Goal: Contribute content: Contribute content

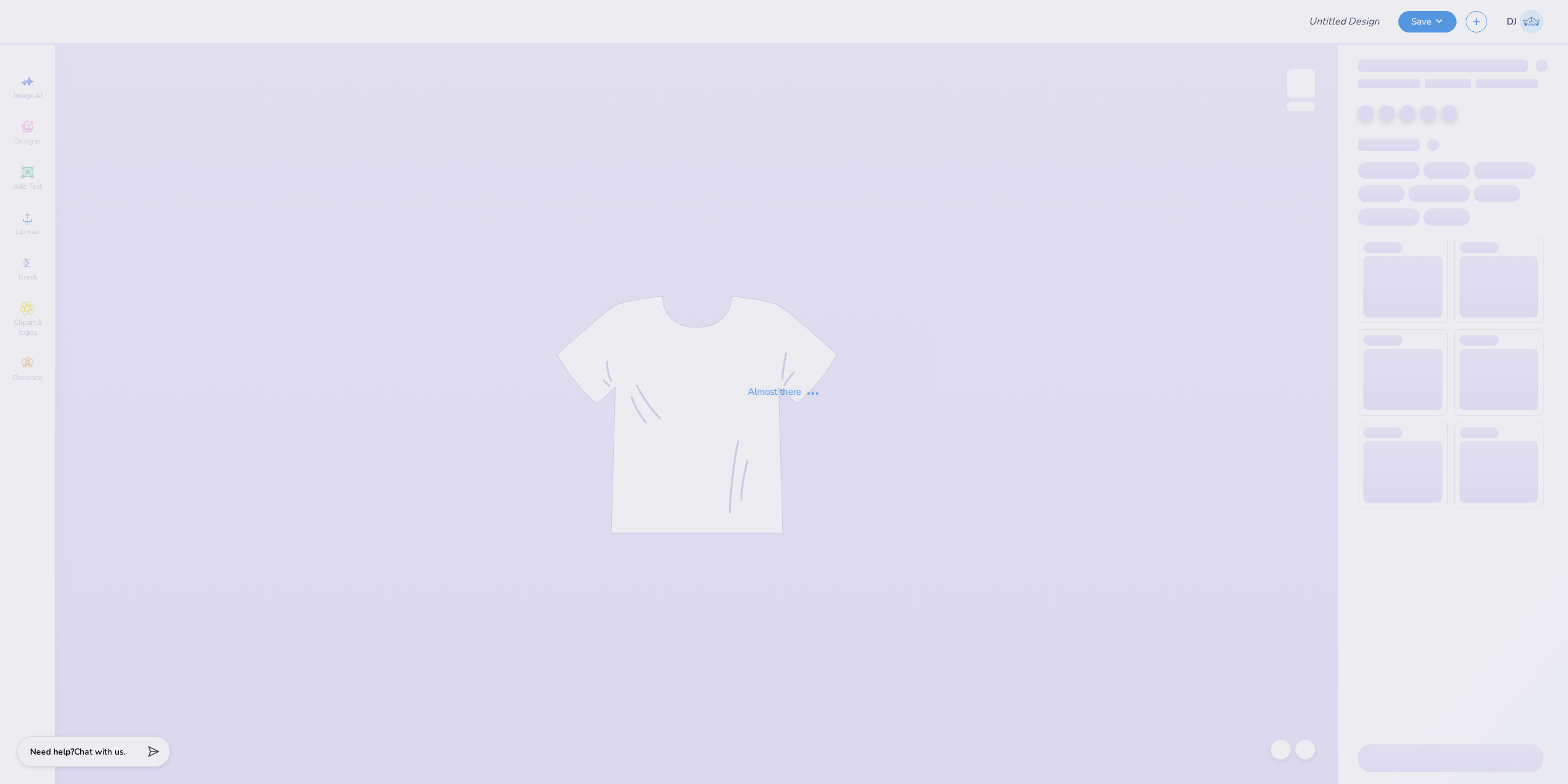
type input "Simple T"
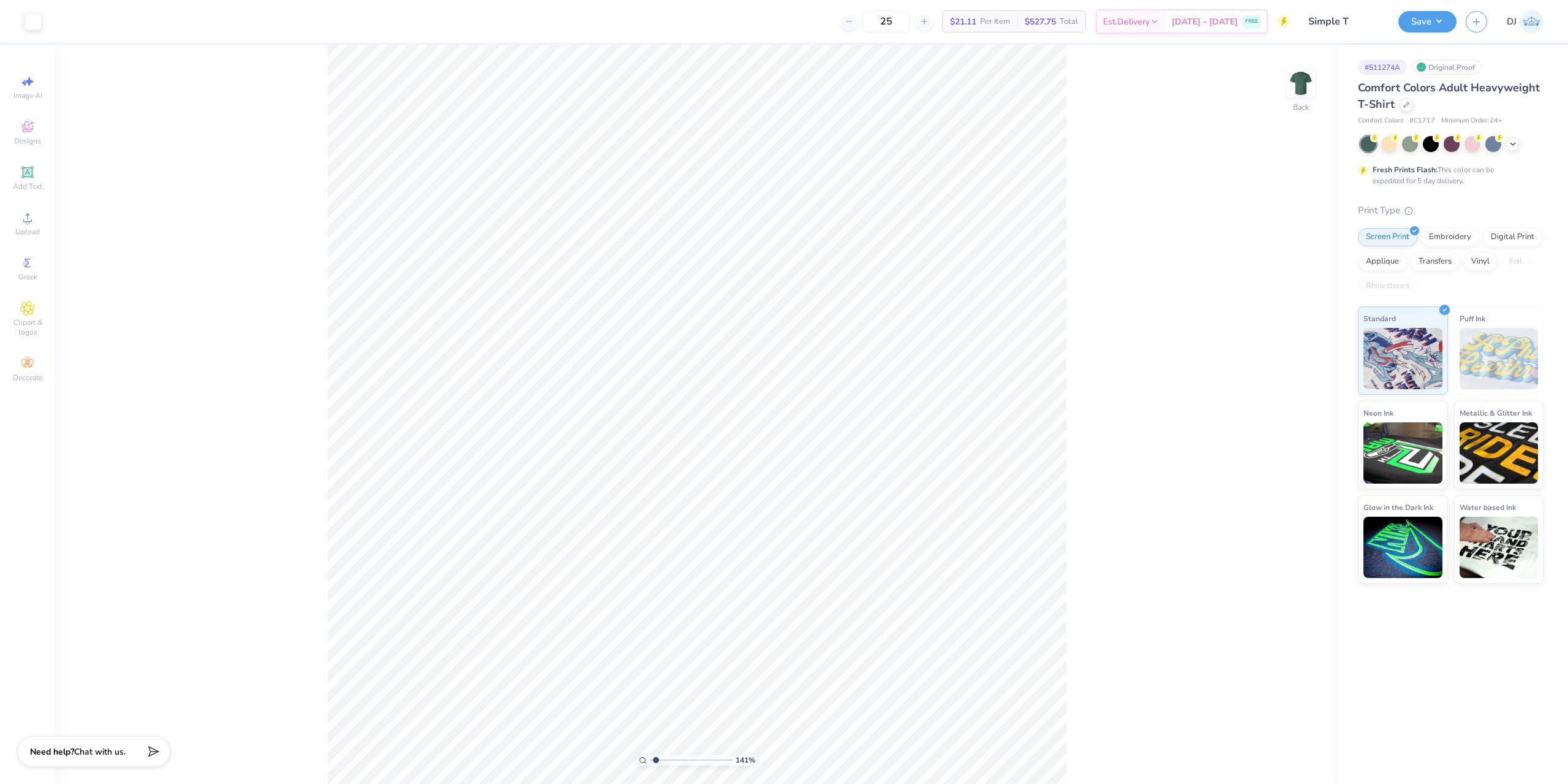
type input "1.41"
click at [656, 760] on input "range" at bounding box center [690, 760] width 83 height 11
type input "6.76"
type input "0.49"
type input "7.04"
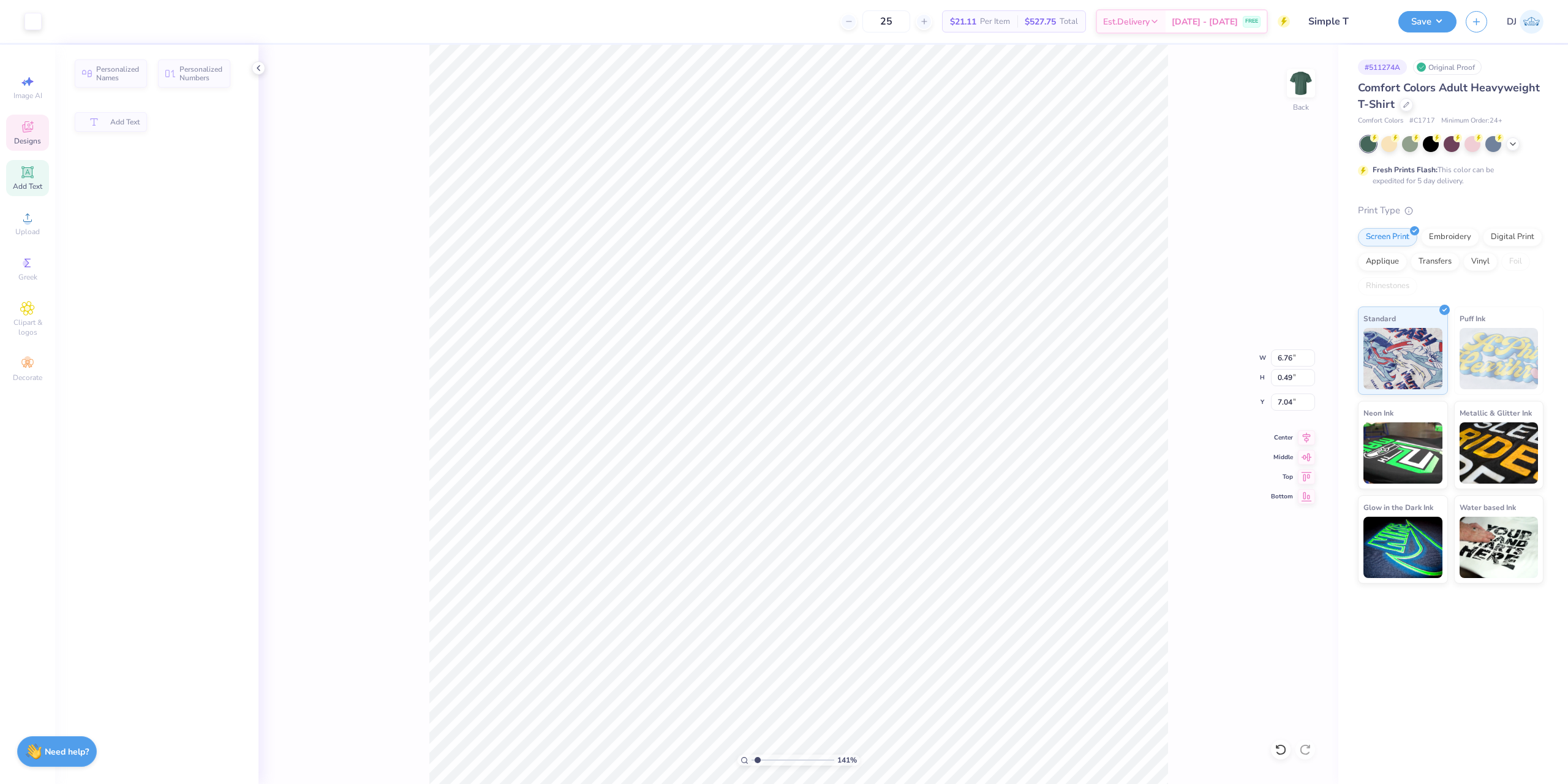
scroll to position [11, 2]
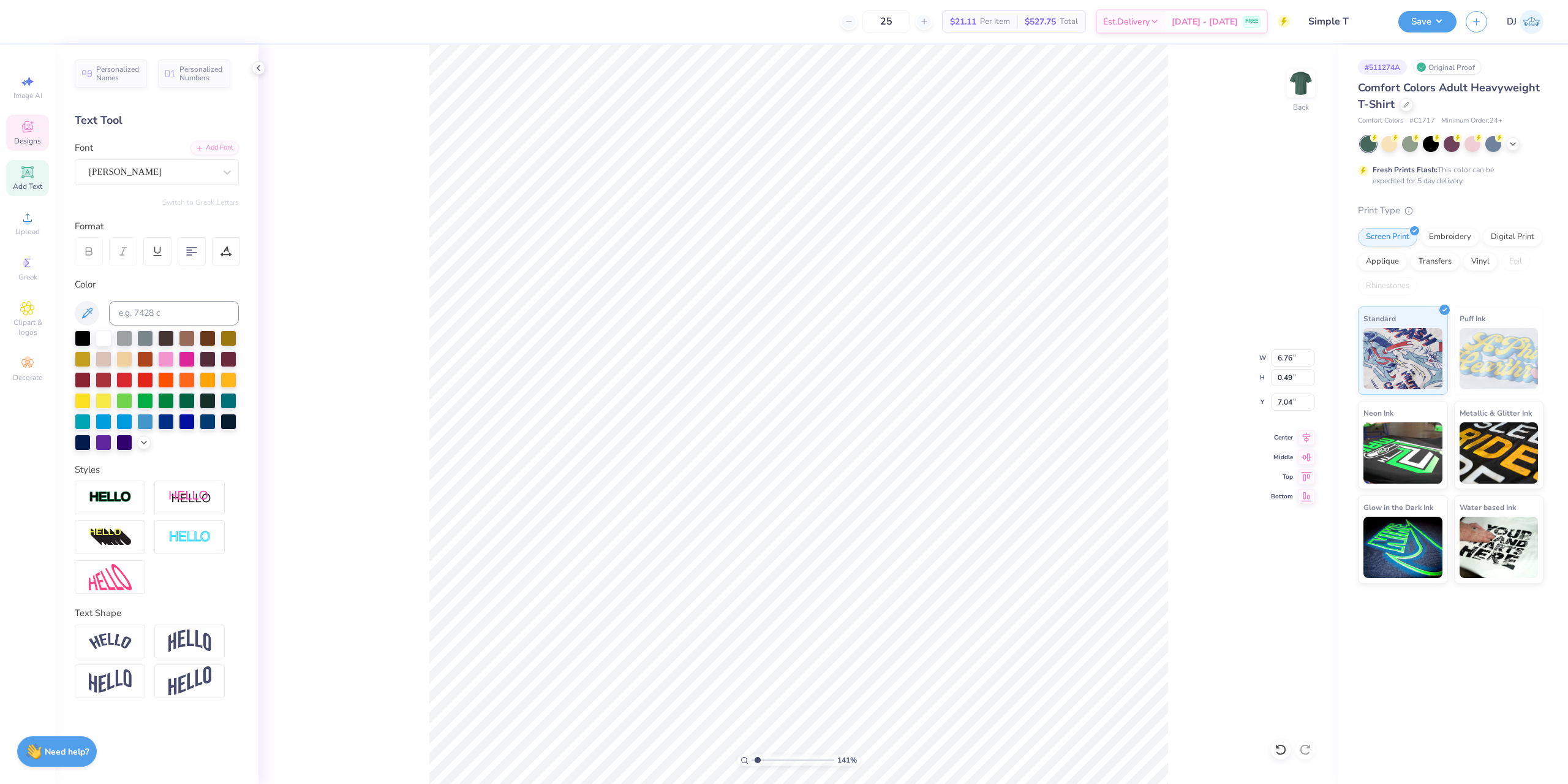
click at [420, 395] on div "141 % Back W 6.76 6.76 " H 0.49 0.49 " Y 7.04 7.04 " Center Middle Top Bottom" at bounding box center [798, 413] width 1079 height 739
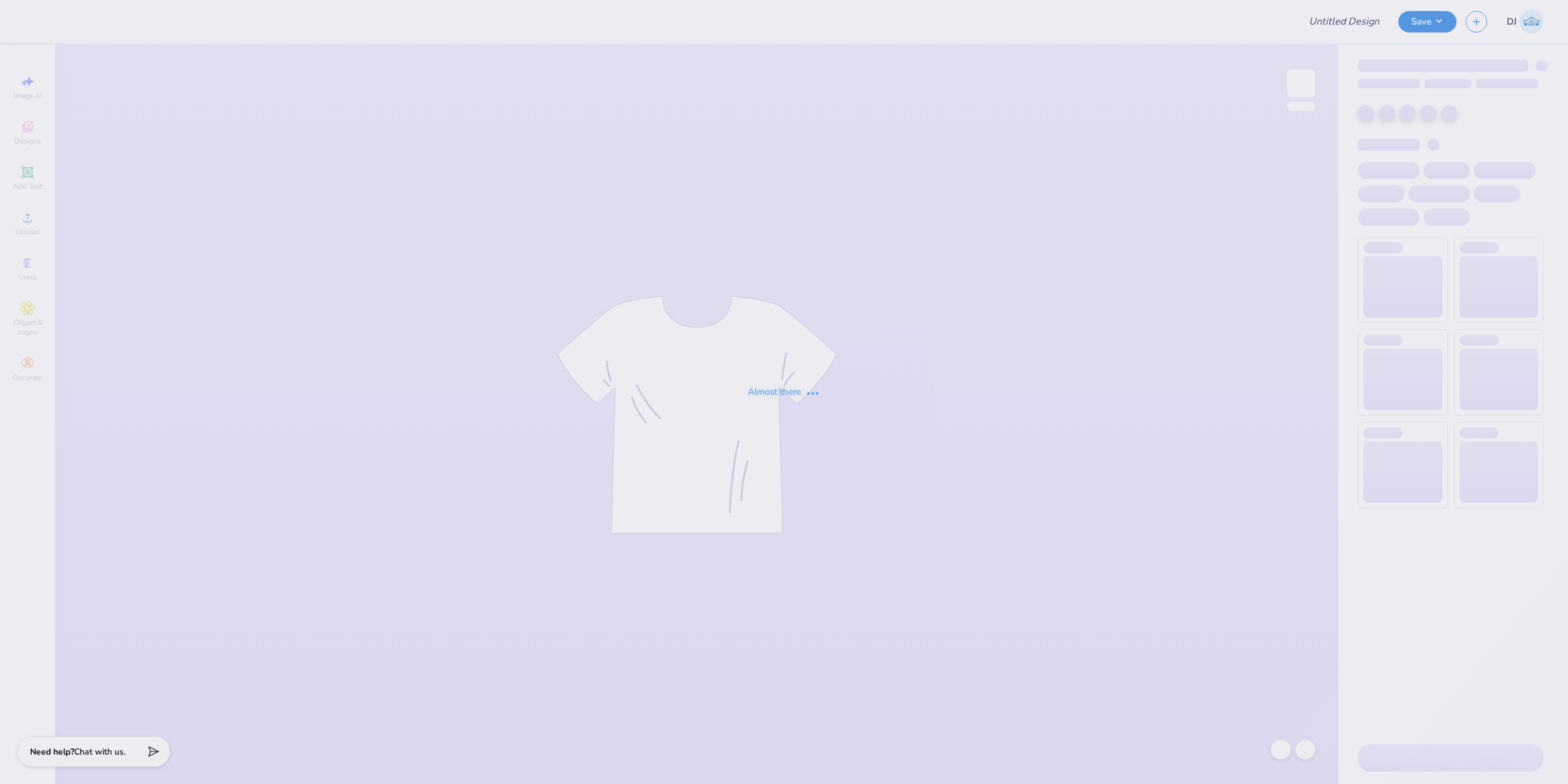
type input "Reb HoCo"
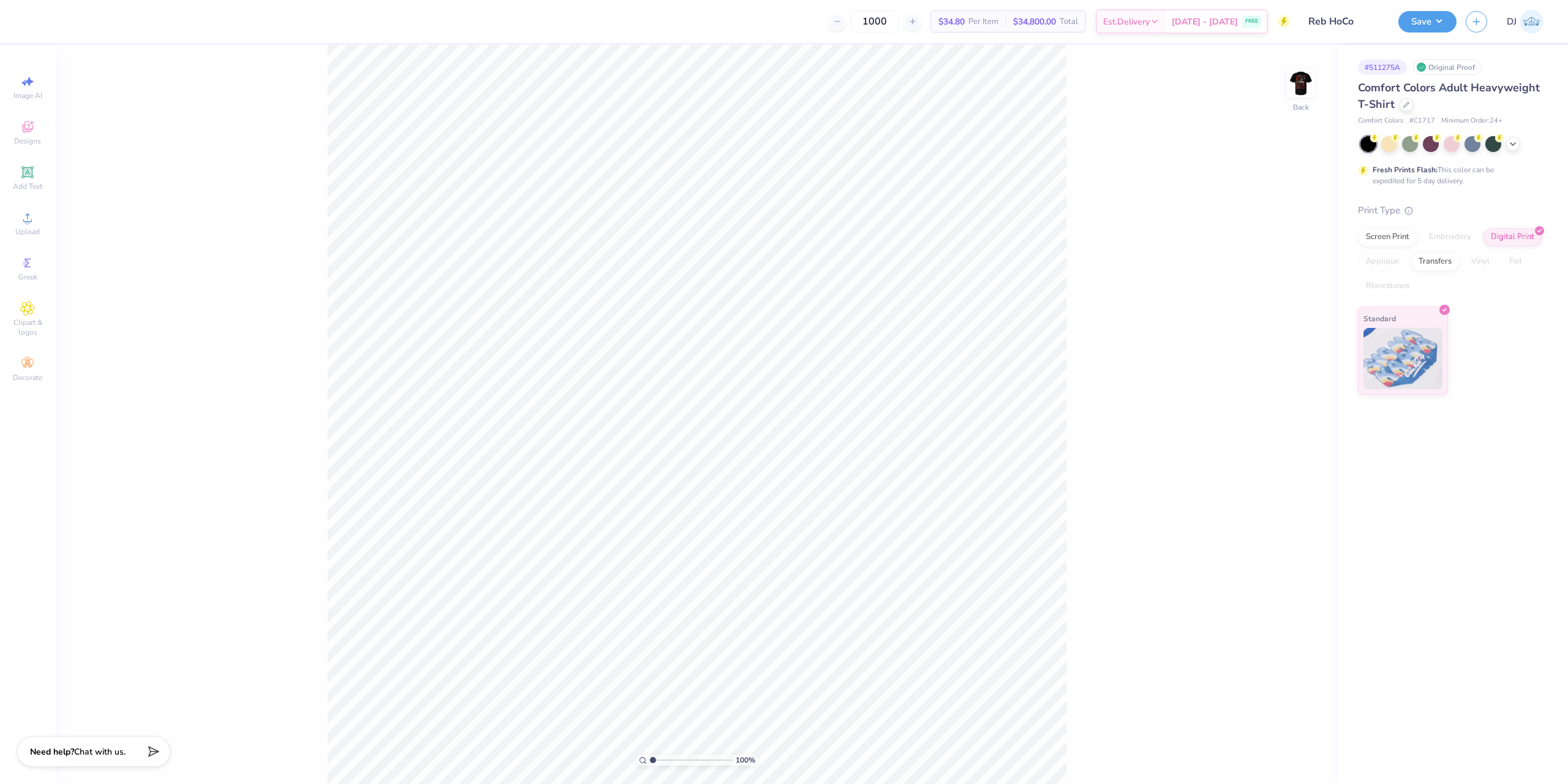
click at [650, 763] on input "range" at bounding box center [690, 760] width 83 height 11
drag, startPoint x: 651, startPoint y: 759, endPoint x: 662, endPoint y: 758, distance: 11.0
click at [662, 758] on input "range" at bounding box center [690, 760] width 83 height 11
type input "2.08"
click at [662, 758] on input "range" at bounding box center [690, 760] width 83 height 11
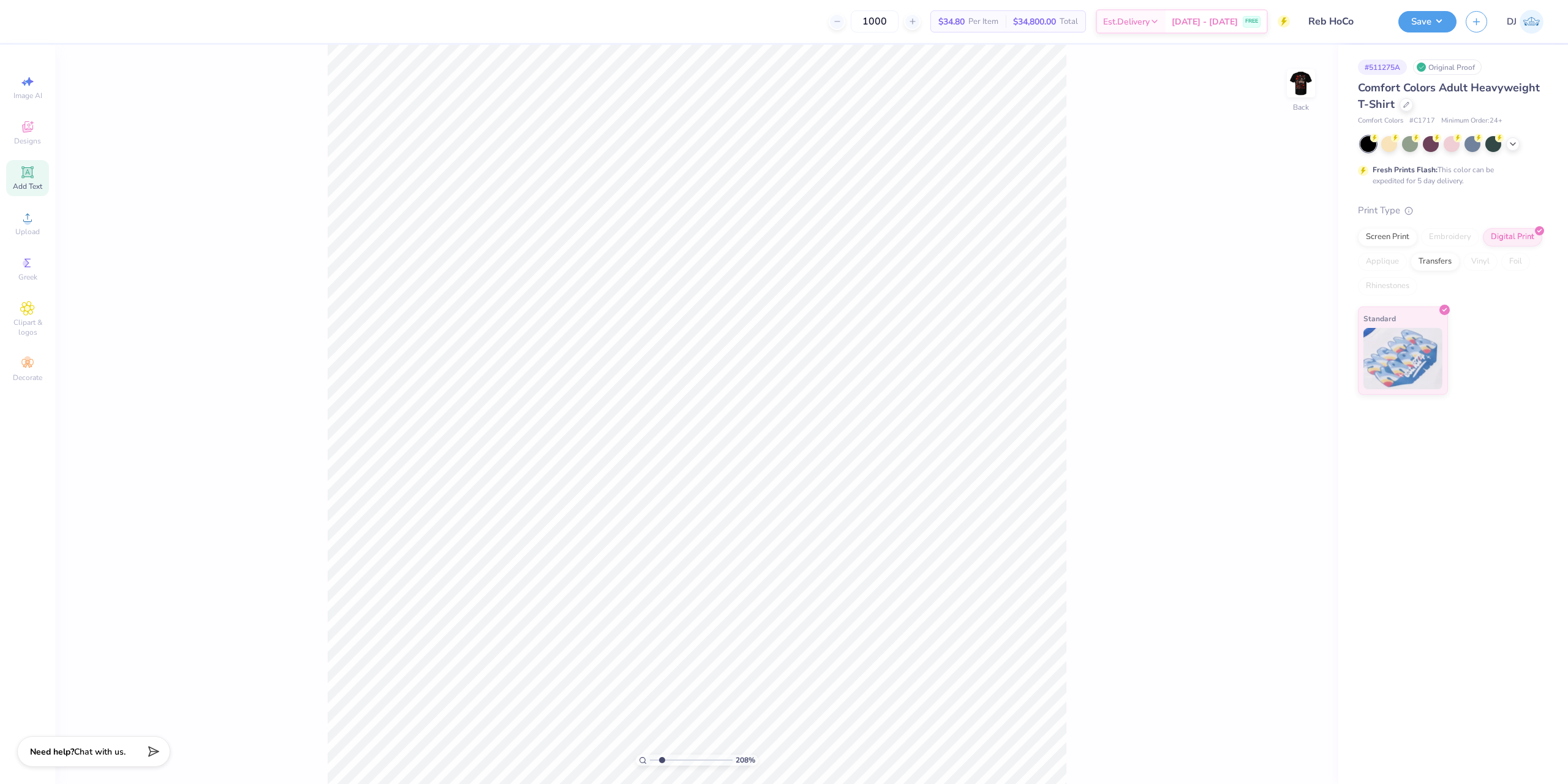
click at [27, 180] on div "Add Text" at bounding box center [28, 178] width 43 height 36
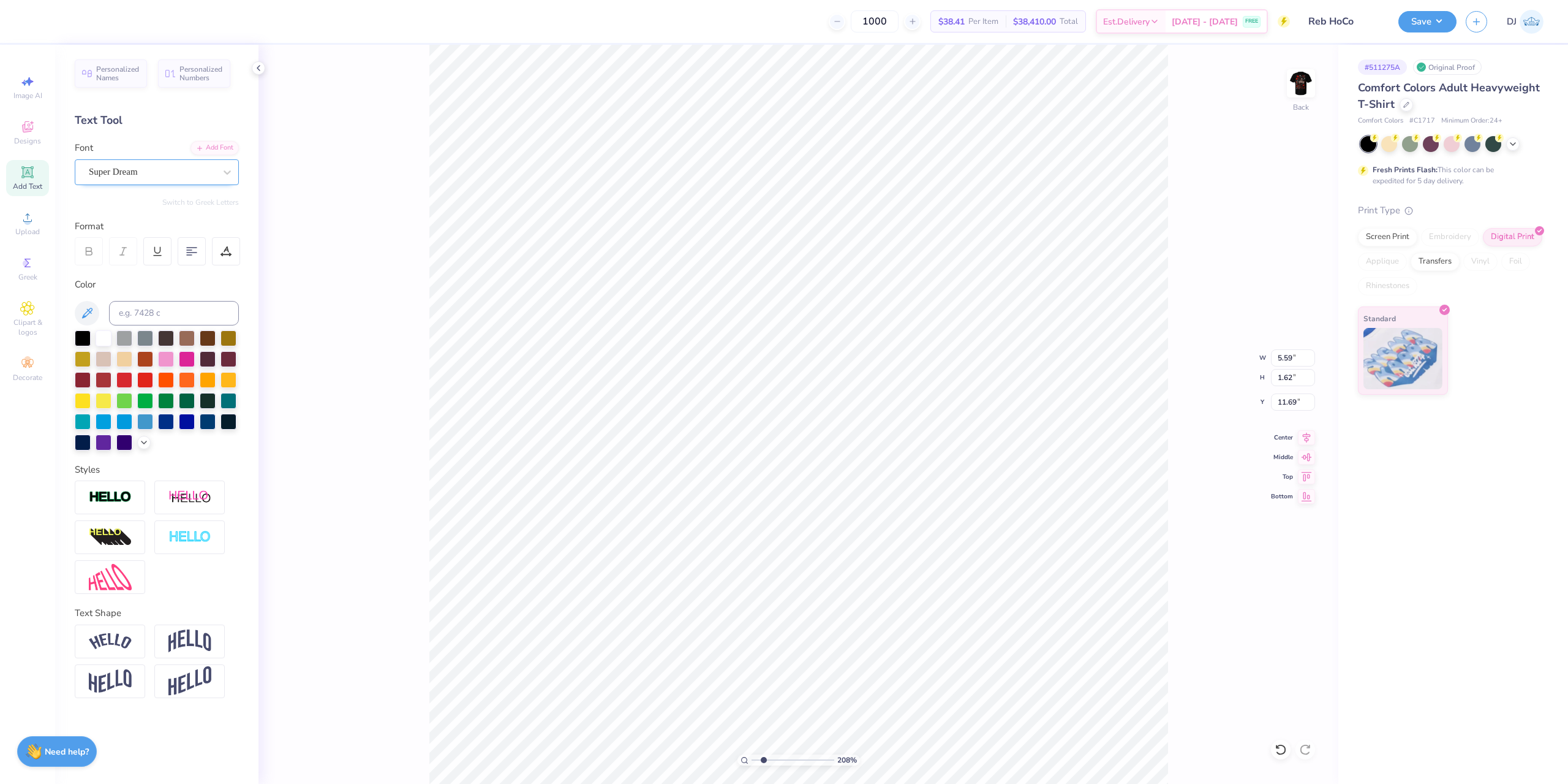
click at [148, 180] on div at bounding box center [152, 172] width 126 height 17
click at [133, 172] on span "Super Dream" at bounding box center [113, 172] width 49 height 14
type input "times"
type input "5.84"
type input "1.55"
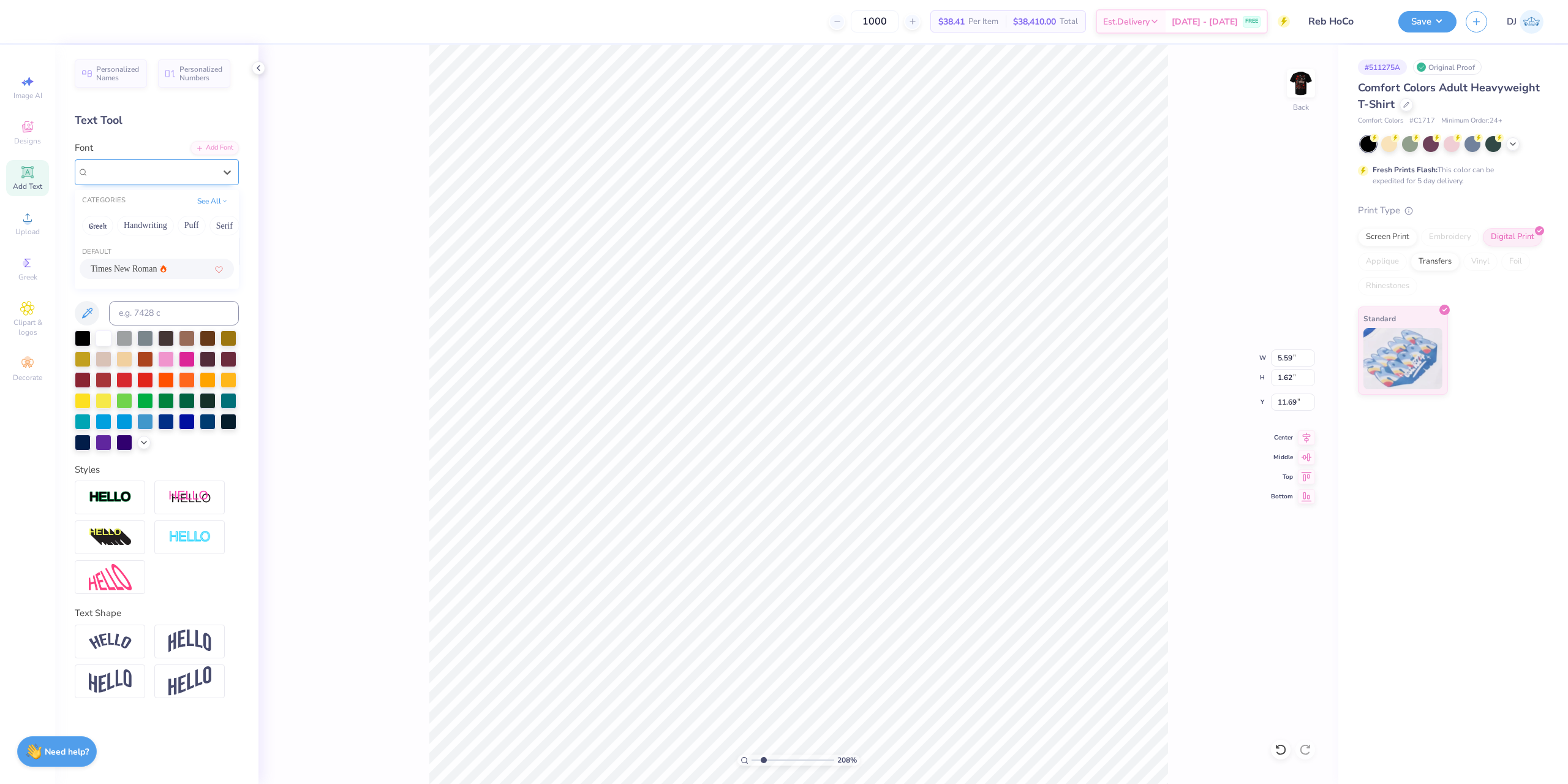
type input "11.59"
type textarea "®"
type input "0.14"
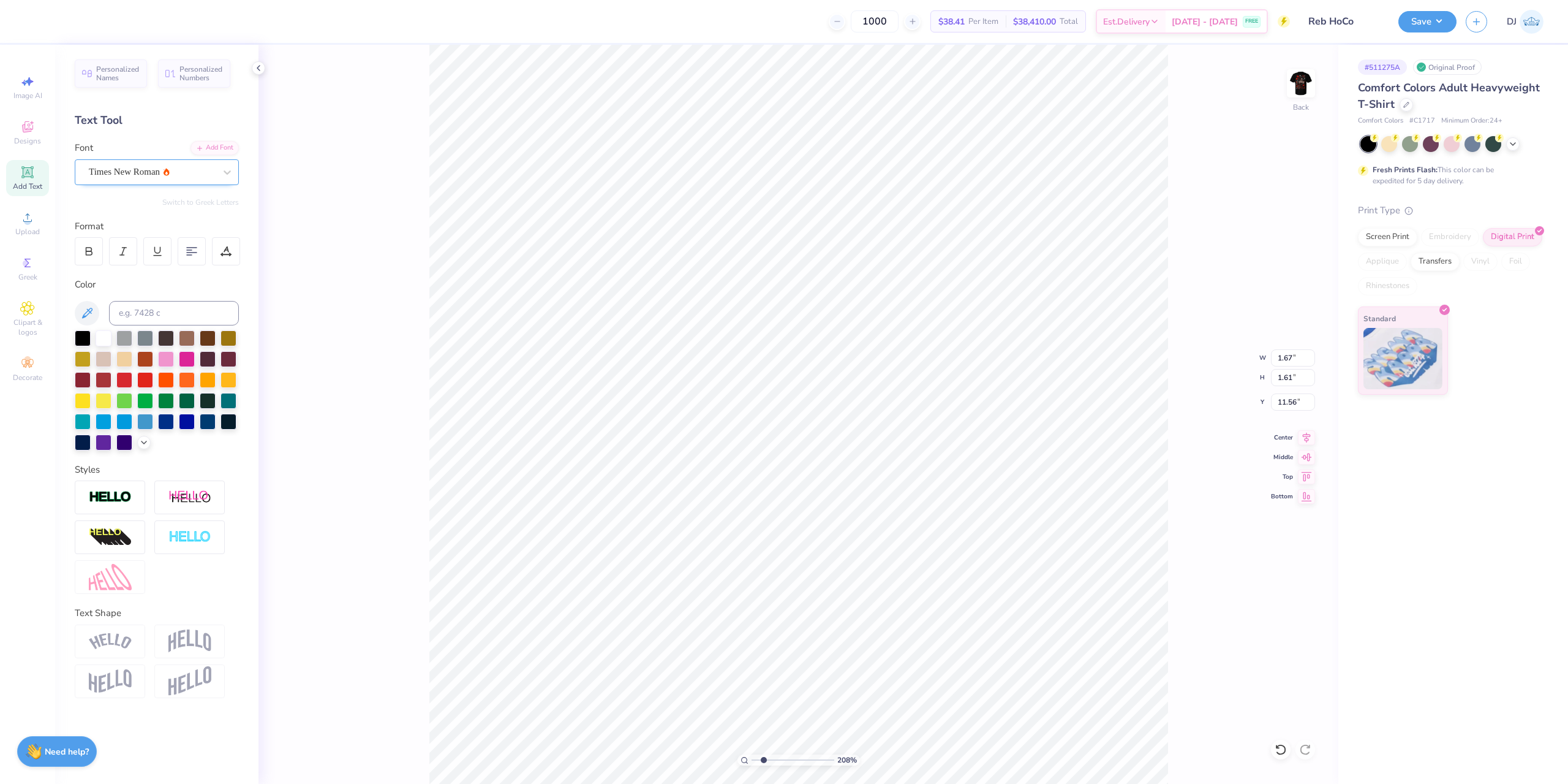
type input "11.36"
type input "3.73"
click at [1309, 82] on img at bounding box center [1301, 83] width 49 height 49
click at [26, 175] on icon at bounding box center [28, 172] width 9 height 9
paste textarea "®"
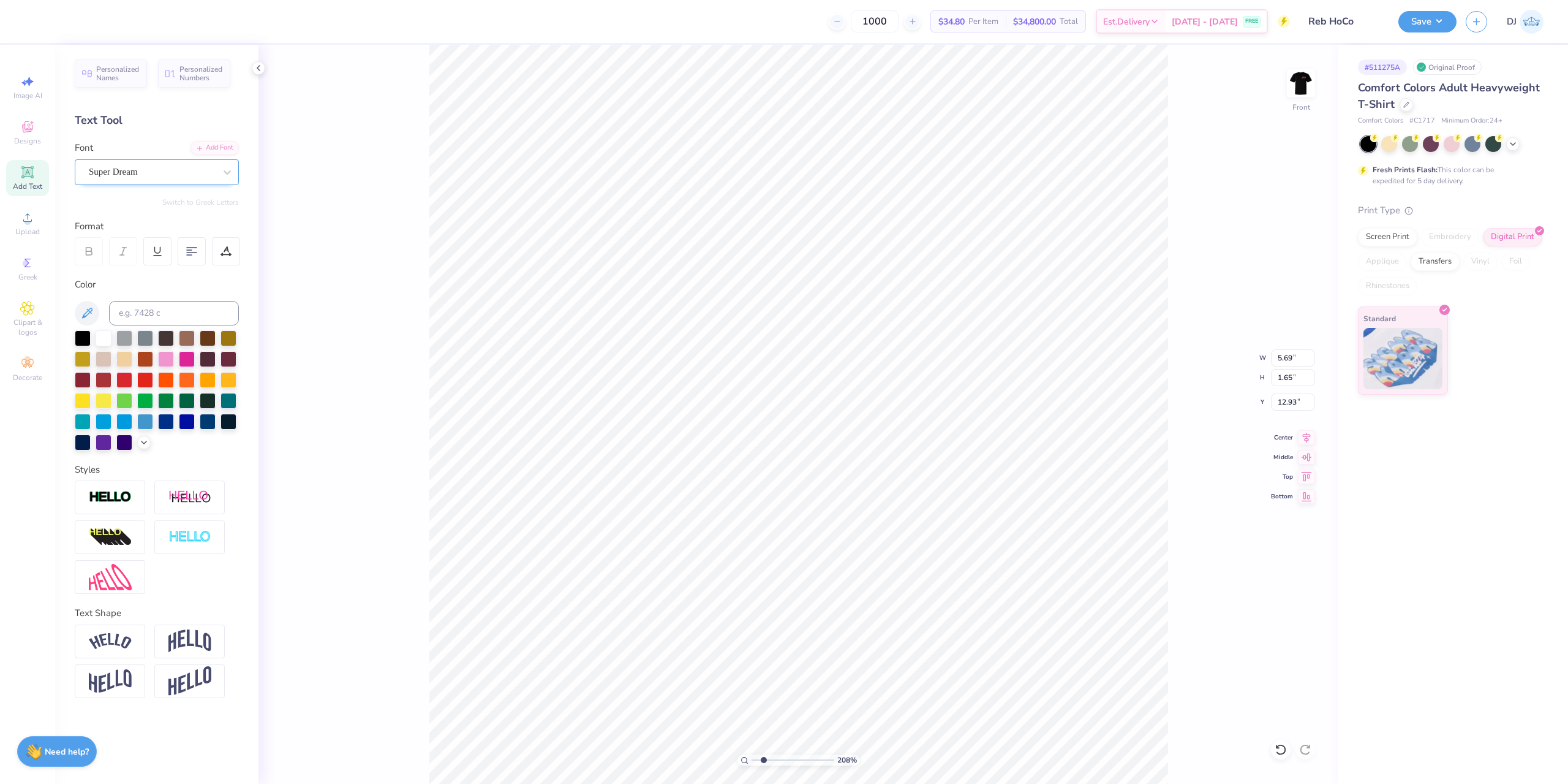
type textarea "®"
click at [177, 172] on div "Super Dream" at bounding box center [152, 172] width 129 height 19
click at [163, 265] on icon at bounding box center [163, 268] width 6 height 8
type input "times ne"
click at [364, 171] on div "208 % Front W 5.69 5.69 " H 1.65 1.65 " Y 12.93 12.93 " Center Middle Top Bottom" at bounding box center [798, 413] width 1079 height 739
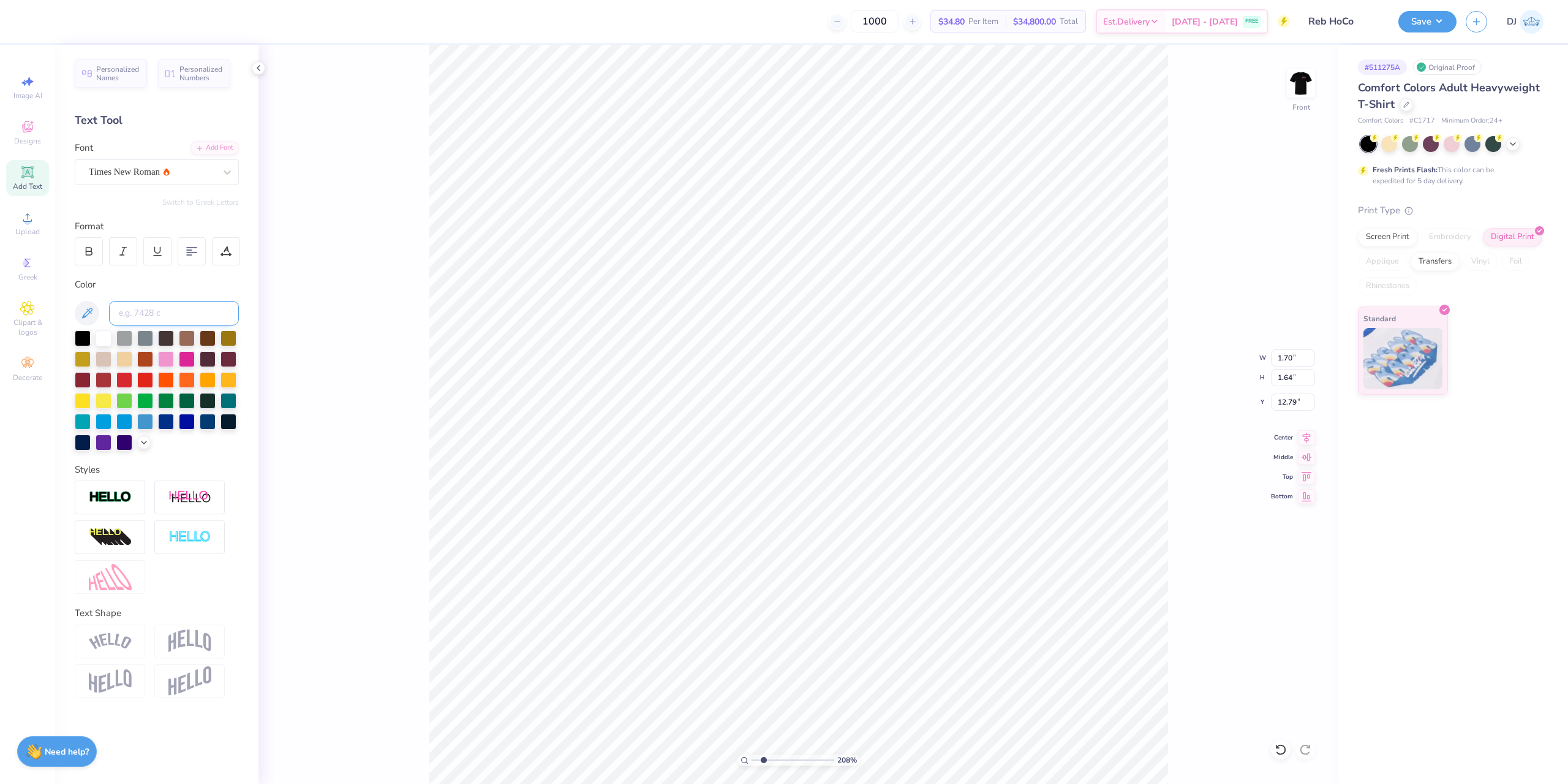
click at [188, 313] on input at bounding box center [174, 313] width 130 height 25
type input "7626C"
type input "0.14"
type input "0.13"
type input "12.59"
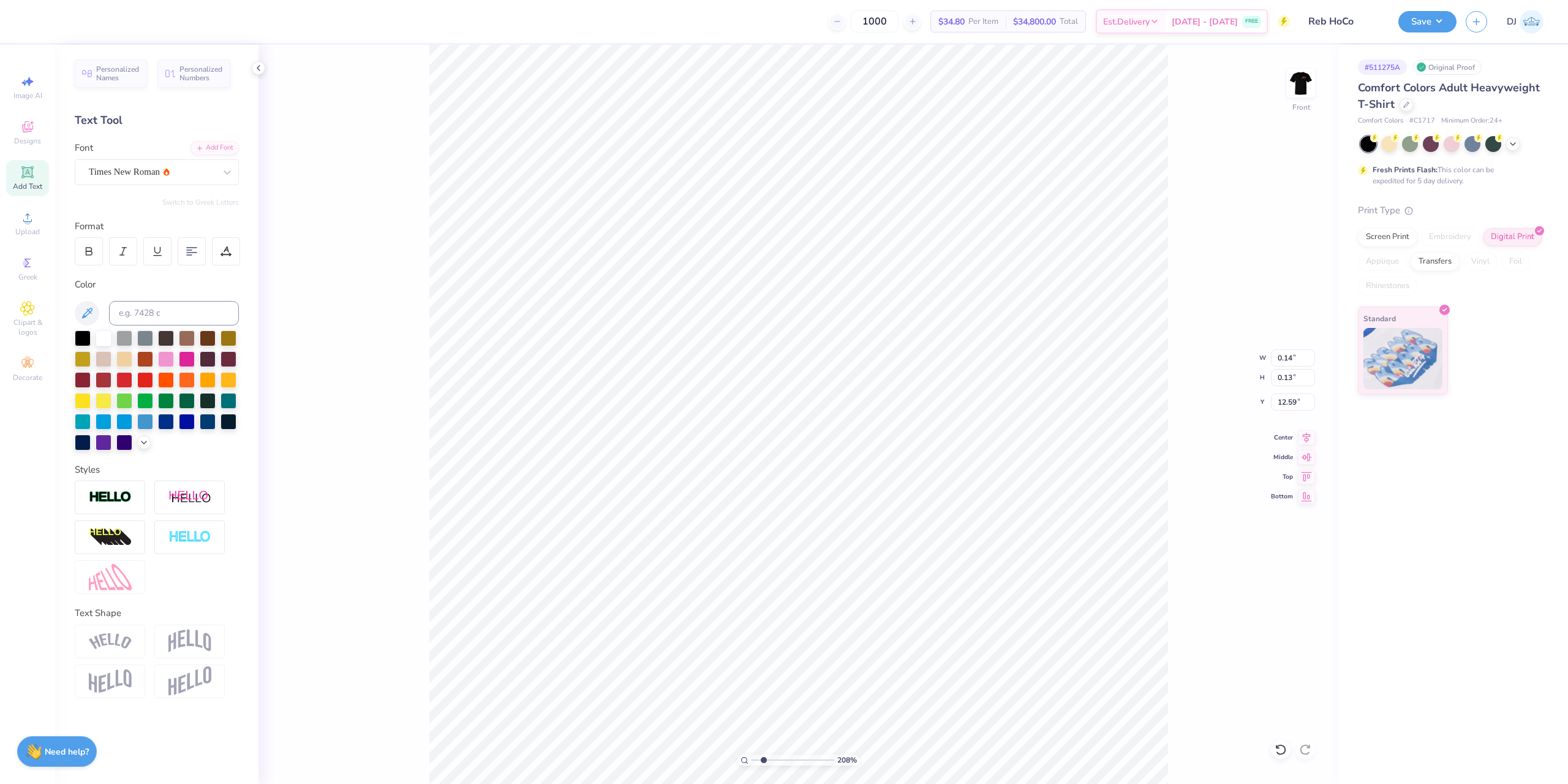
type input "11.77"
type input "17.99"
type input "3.00"
type input "0.14"
type input "0.13"
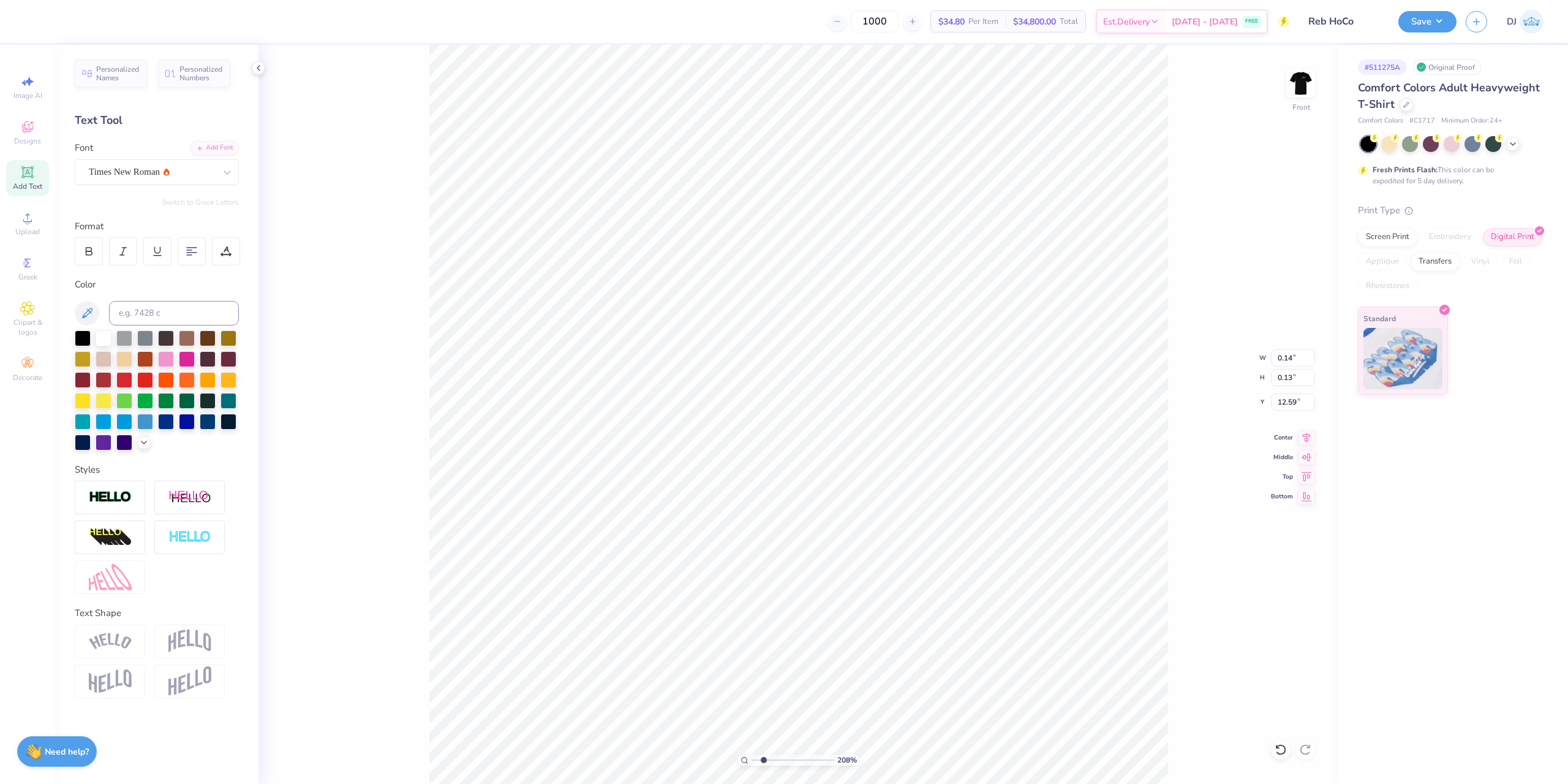
type input "11.70"
click at [1312, 90] on img at bounding box center [1301, 83] width 49 height 49
click at [1433, 13] on button "Save" at bounding box center [1427, 20] width 58 height 21
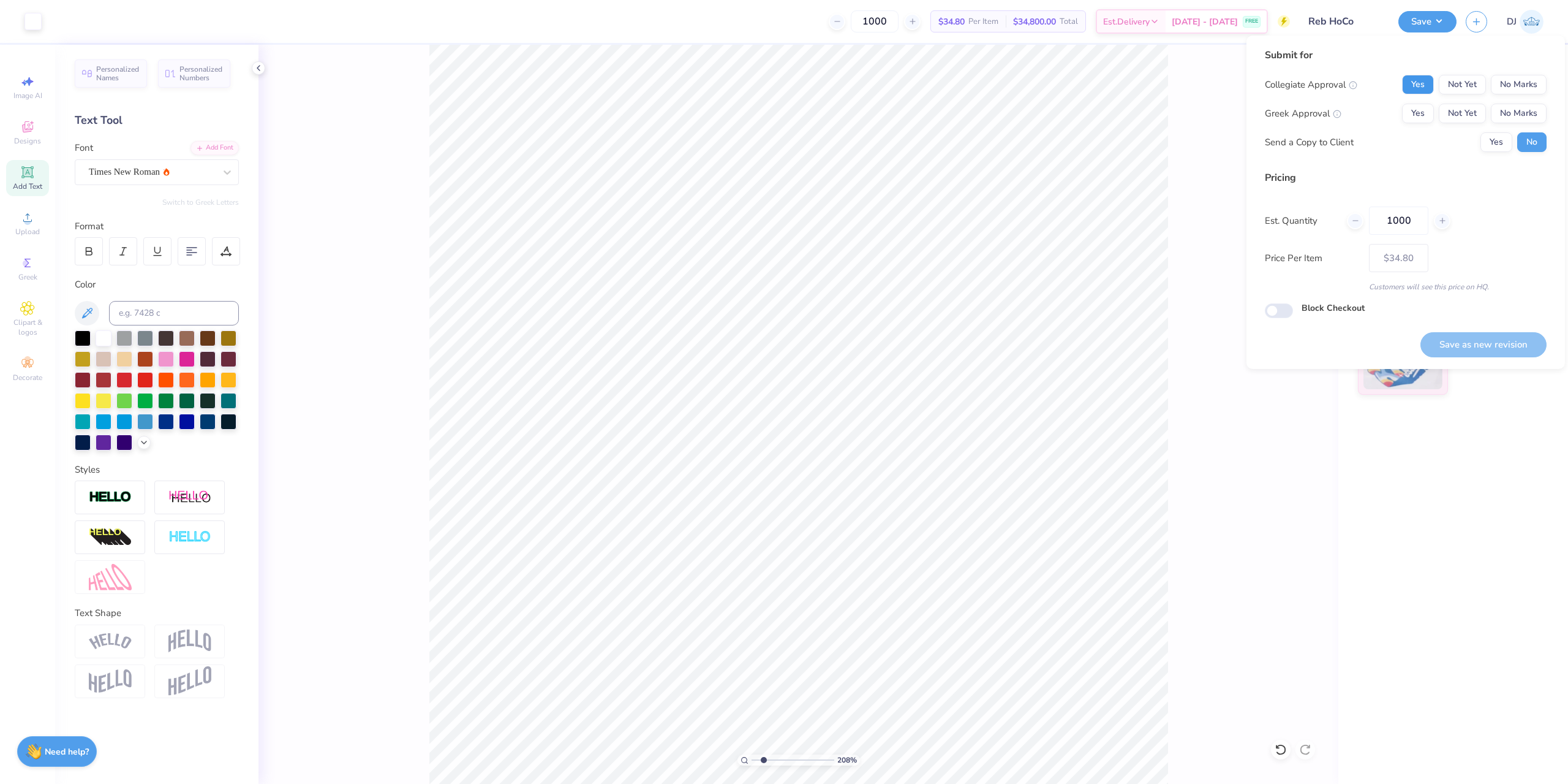
click at [1424, 89] on button "Yes" at bounding box center [1418, 84] width 32 height 20
click at [1524, 114] on button "No Marks" at bounding box center [1518, 114] width 56 height 20
click at [1513, 338] on button "Save as new revision" at bounding box center [1484, 345] width 126 height 25
type input "$34.80"
